Goal: Task Accomplishment & Management: Manage account settings

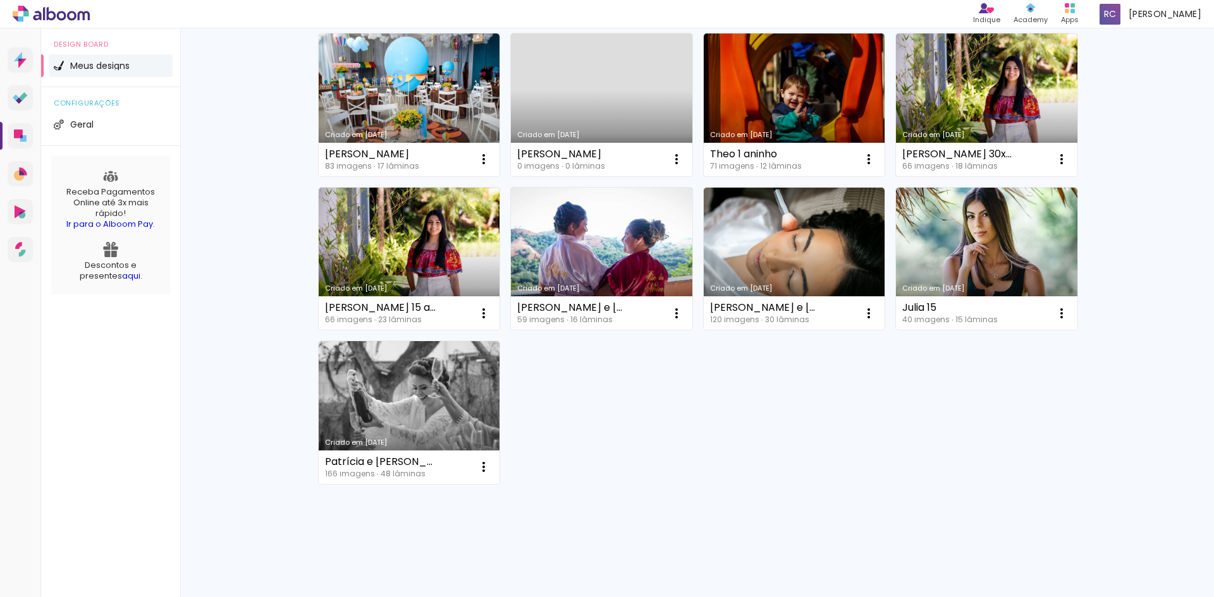
scroll to position [207, 0]
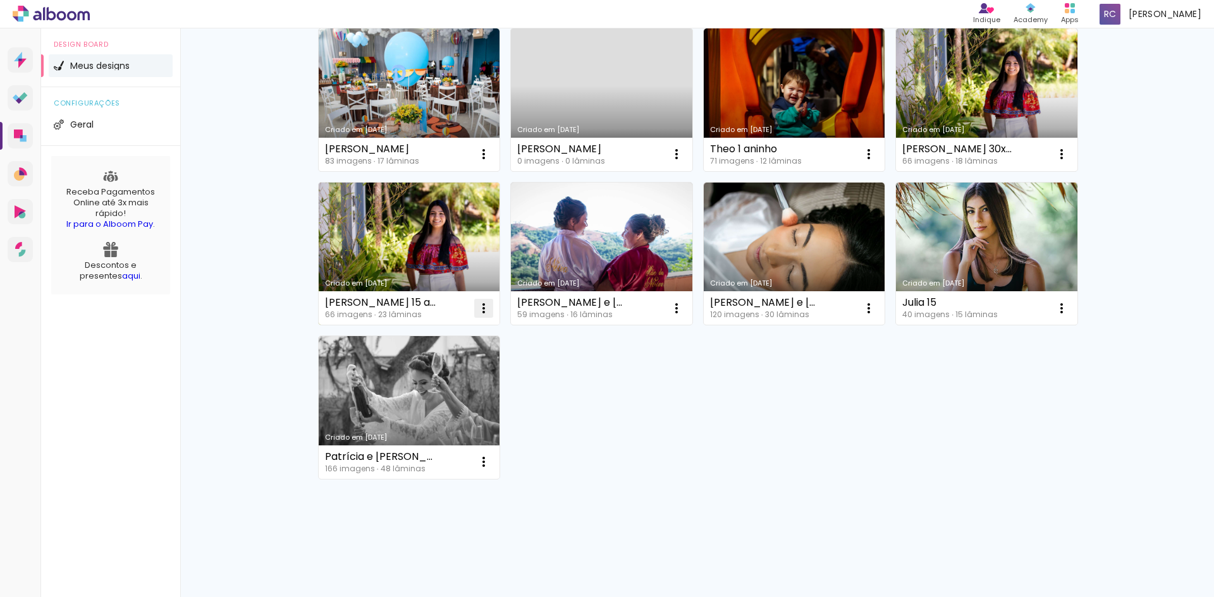
click at [477, 162] on iron-icon at bounding box center [483, 154] width 15 height 15
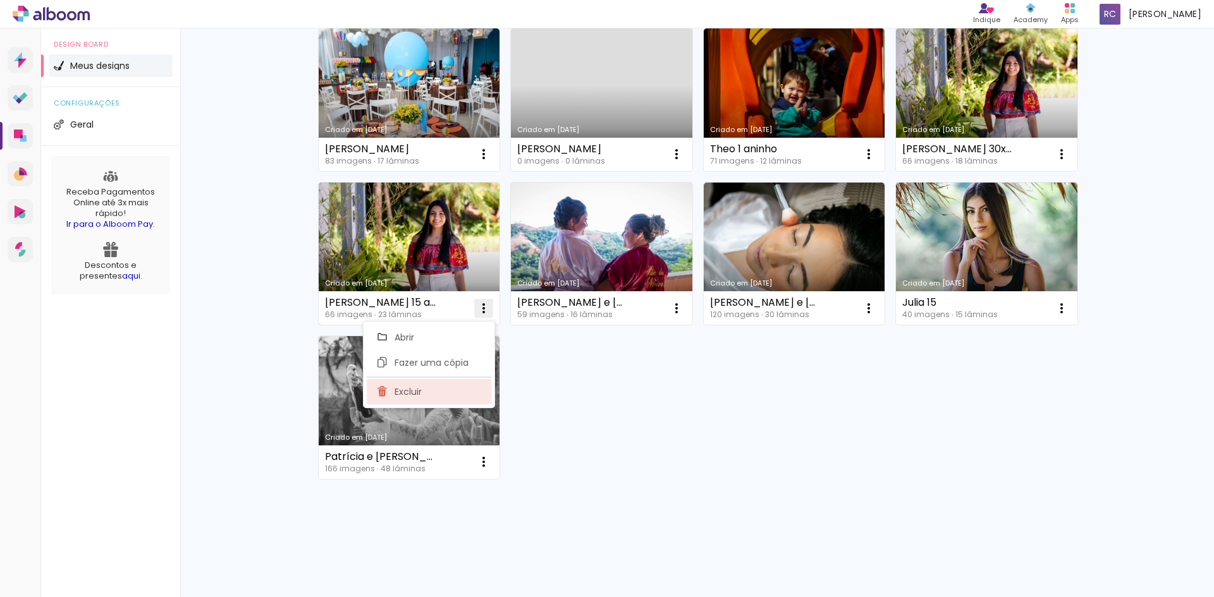
click at [400, 393] on span "Excluir" at bounding box center [408, 392] width 27 height 9
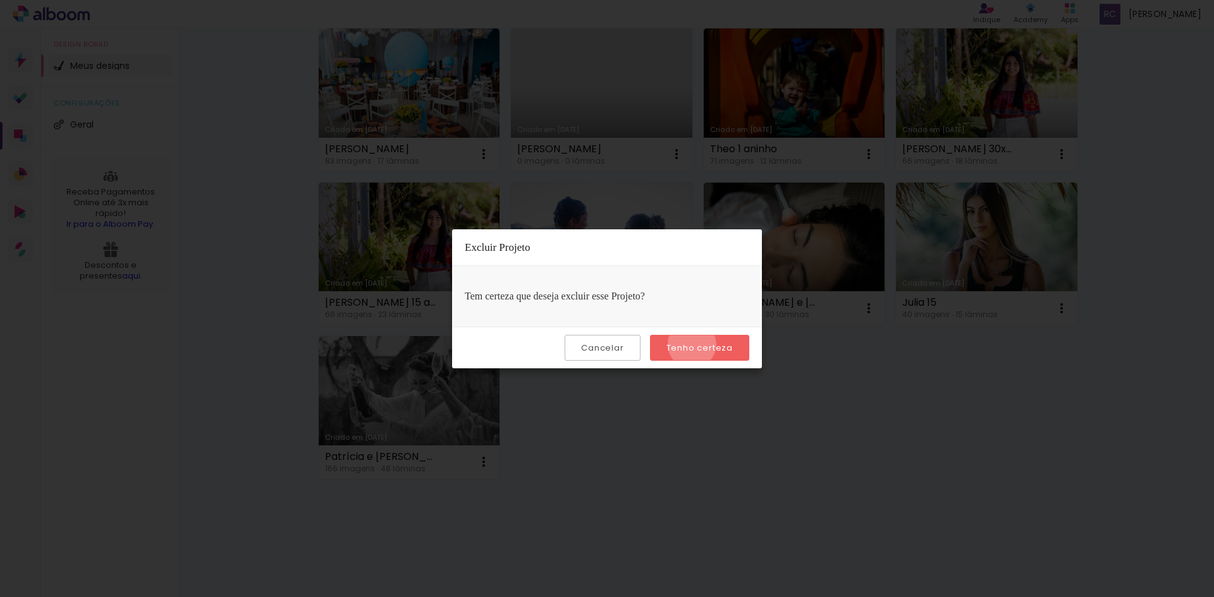
click at [0, 0] on slot "Tenho certeza" at bounding box center [0, 0] width 0 height 0
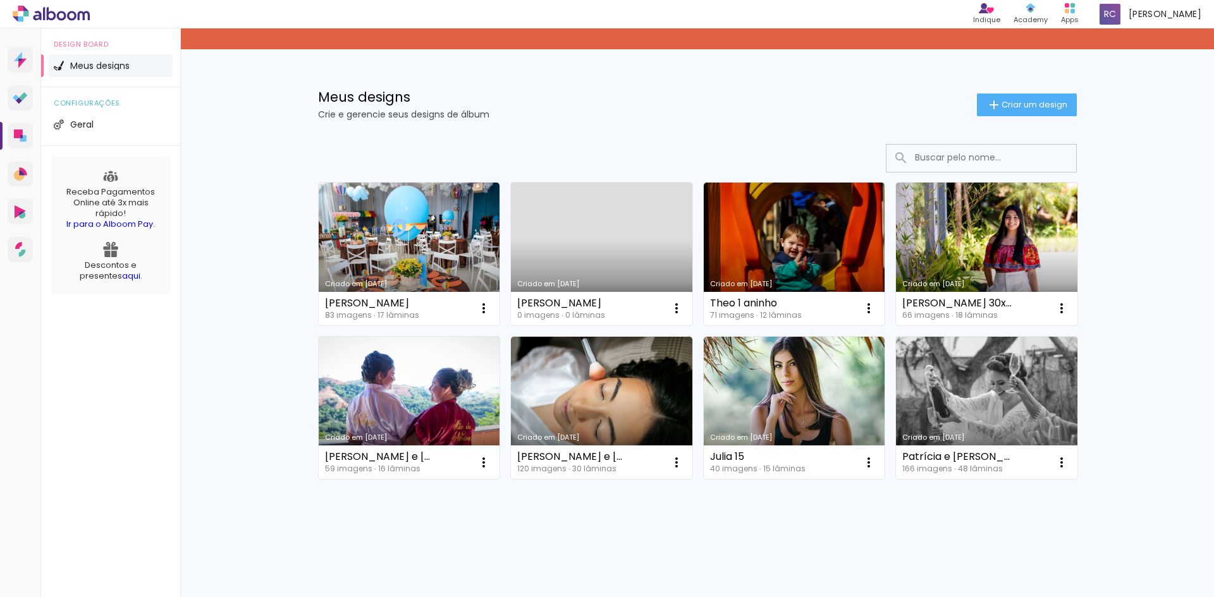
scroll to position [53, 0]
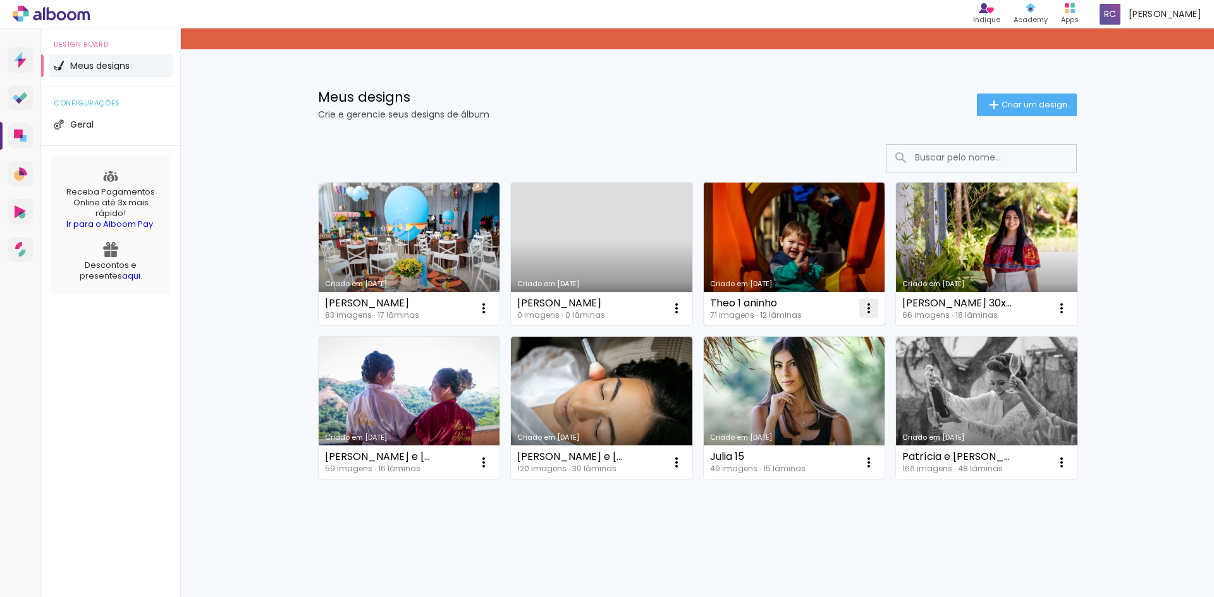
click at [491, 306] on iron-icon at bounding box center [483, 308] width 15 height 15
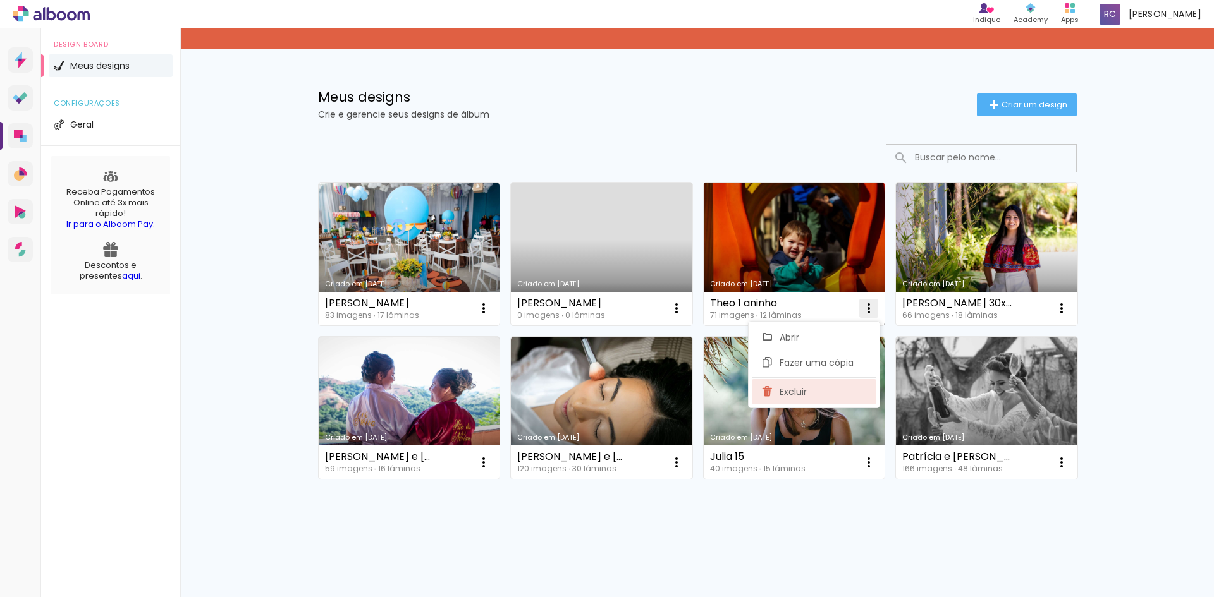
click at [790, 392] on span "Excluir" at bounding box center [793, 392] width 27 height 9
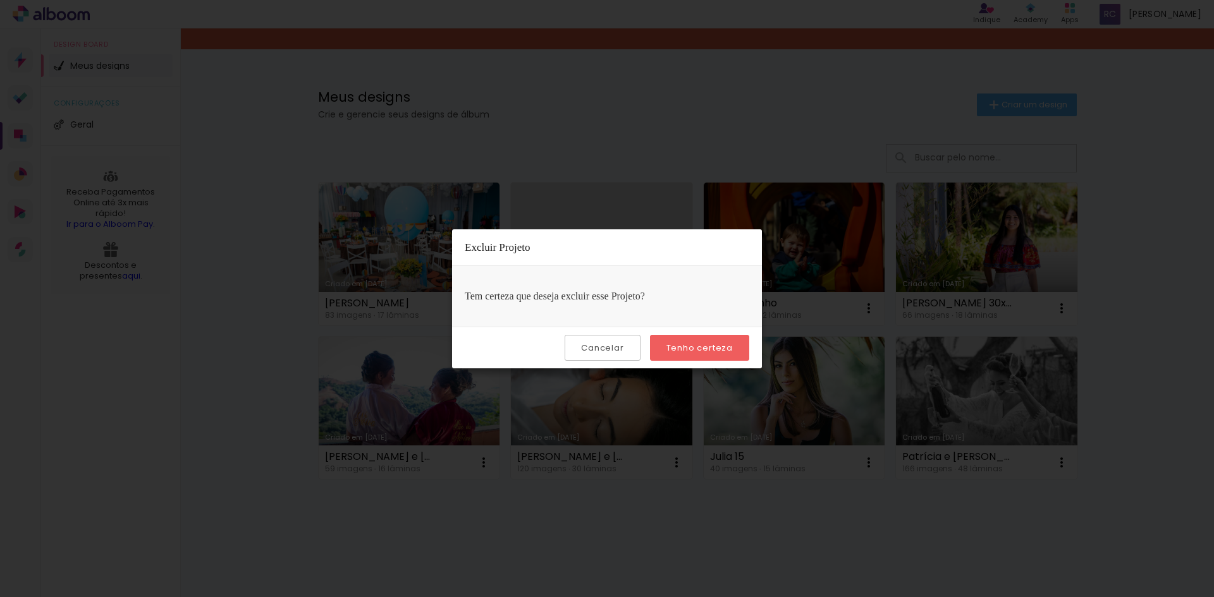
click at [0, 0] on slot "Tenho certeza" at bounding box center [0, 0] width 0 height 0
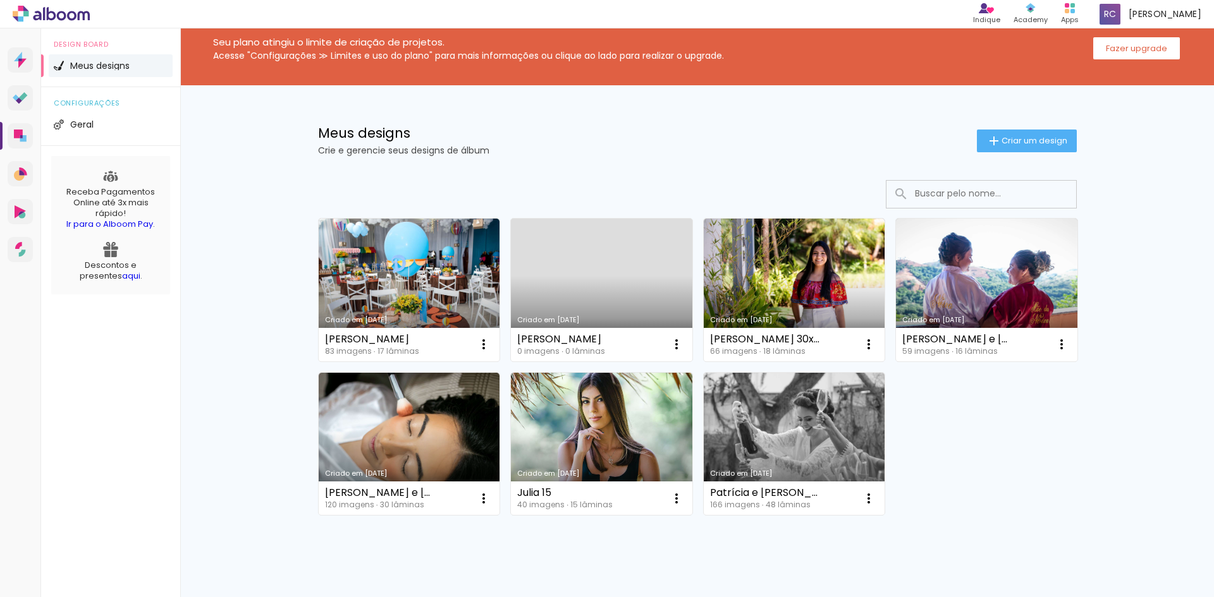
scroll to position [0, 0]
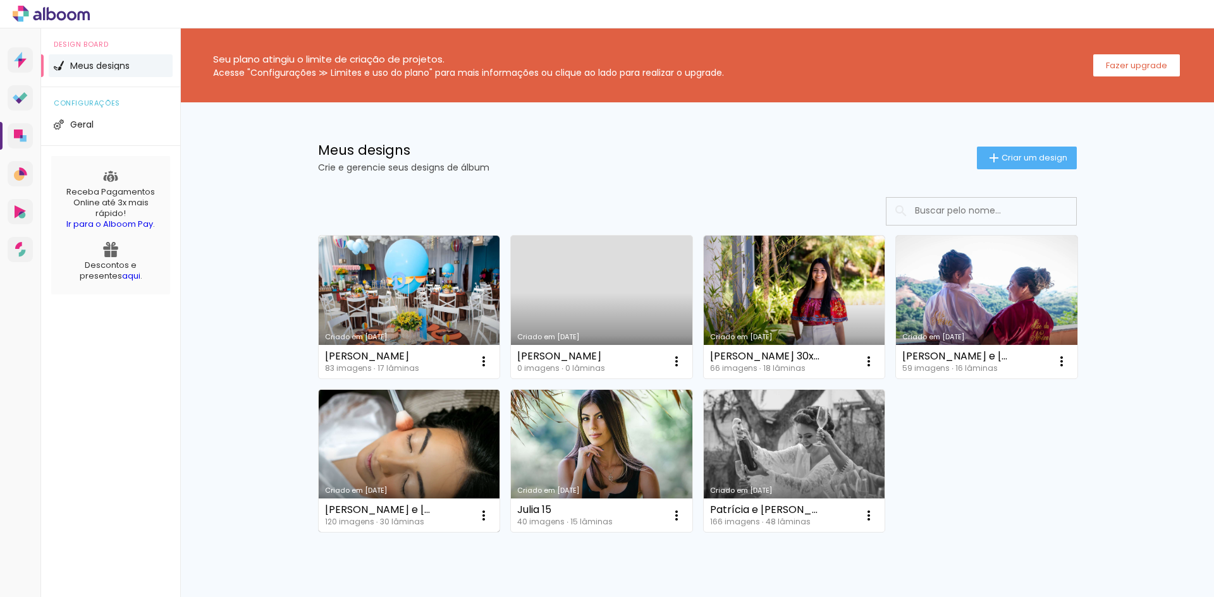
click at [426, 450] on link "Criado em [DATE]" at bounding box center [409, 461] width 181 height 143
